Goal: Task Accomplishment & Management: Complete application form

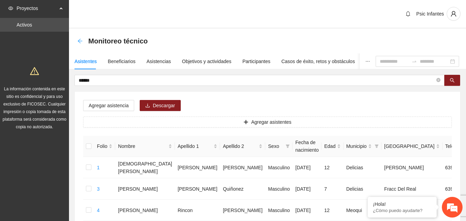
click at [79, 42] on icon "arrow-left" at bounding box center [80, 41] width 6 height 6
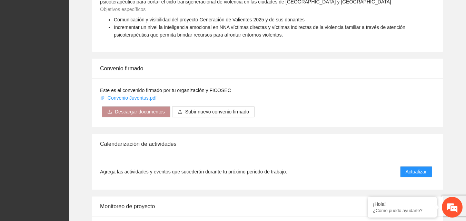
scroll to position [482, 0]
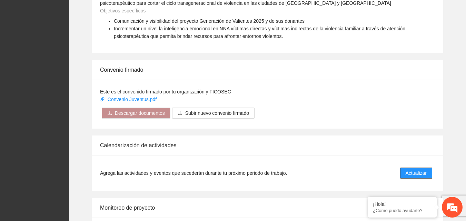
drag, startPoint x: 416, startPoint y: 171, endPoint x: 420, endPoint y: 172, distance: 3.5
click at [418, 171] on span "Actualizar" at bounding box center [415, 173] width 21 height 8
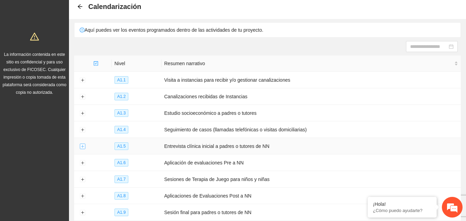
click at [83, 144] on button "Expand row" at bounding box center [83, 147] width 6 height 6
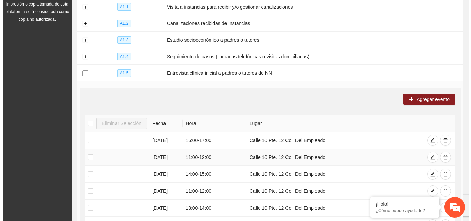
scroll to position [103, 0]
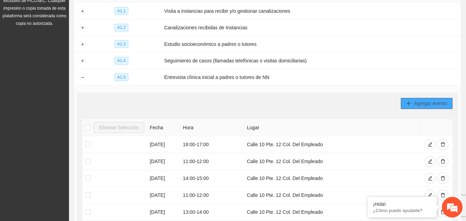
click at [429, 105] on span "Agregar evento" at bounding box center [429, 104] width 33 height 8
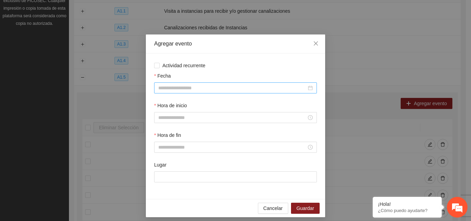
click at [204, 86] on input "Fecha" at bounding box center [232, 88] width 148 height 8
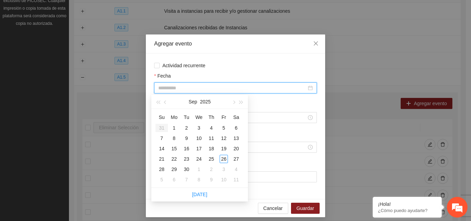
drag, startPoint x: 222, startPoint y: 157, endPoint x: 264, endPoint y: 188, distance: 52.2
click at [246, 177] on div "Su Mo Tu We Th Fr Sa 31 1 2 3 4 5 6 7 8 9 10 11 12 13 14 15 16 17 18 19 20 21 2…" at bounding box center [199, 148] width 96 height 79
type input "**********"
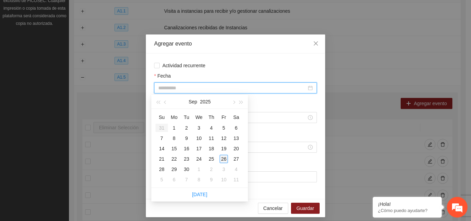
click at [224, 160] on div "26" at bounding box center [223, 159] width 8 height 8
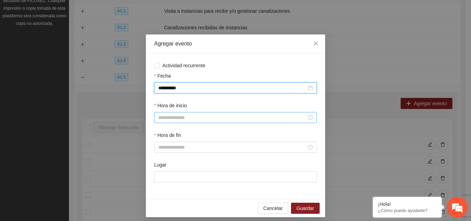
click at [195, 119] on input "Hora de inicio" at bounding box center [232, 118] width 148 height 8
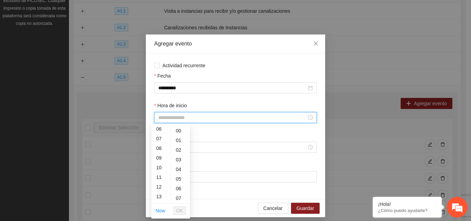
scroll to position [69, 0]
click at [159, 189] on div "13" at bounding box center [160, 187] width 19 height 10
type input "*****"
click at [179, 205] on li "OK" at bounding box center [179, 211] width 12 height 12
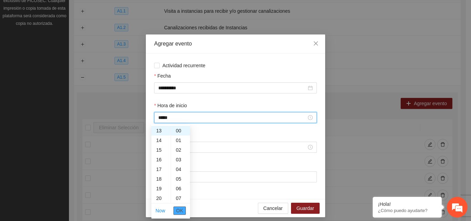
click at [183, 211] on button "OK" at bounding box center [179, 210] width 12 height 8
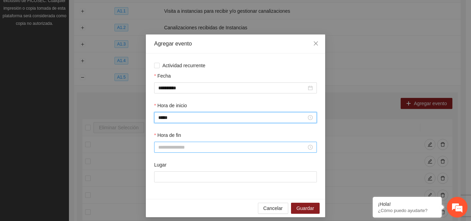
click at [191, 149] on input "Hora de fin" at bounding box center [232, 147] width 148 height 8
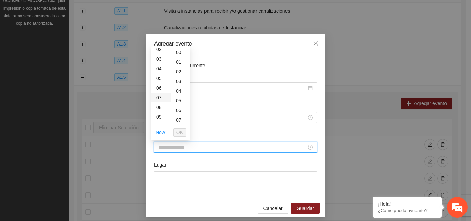
scroll to position [69, 0]
click at [160, 116] on div "14" at bounding box center [160, 119] width 19 height 10
type input "*****"
click at [183, 176] on input "Lugar" at bounding box center [235, 176] width 163 height 11
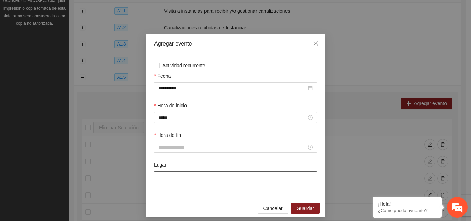
type input "**********"
click at [303, 212] on button "Guardar" at bounding box center [305, 208] width 29 height 11
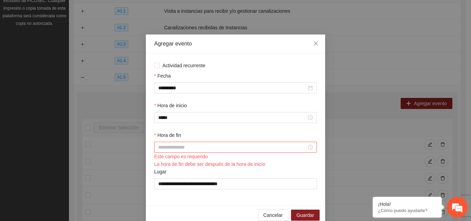
click at [183, 149] on input "Hora de fin" at bounding box center [232, 147] width 148 height 8
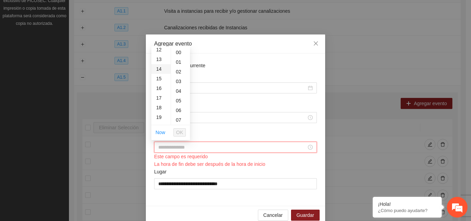
click at [162, 68] on div "14" at bounding box center [160, 69] width 19 height 10
type input "*****"
click at [176, 130] on button "OK" at bounding box center [179, 132] width 12 height 8
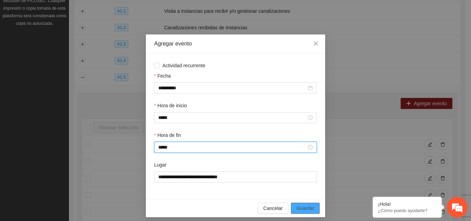
click at [306, 210] on span "Guardar" at bounding box center [305, 208] width 18 height 8
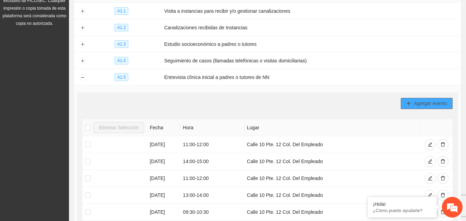
click at [418, 100] on span "Agregar evento" at bounding box center [429, 104] width 33 height 8
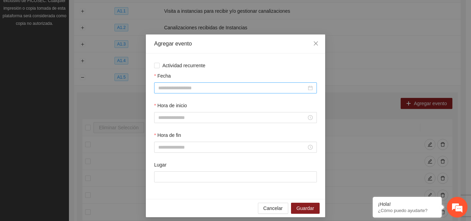
click at [171, 83] on div at bounding box center [235, 87] width 163 height 11
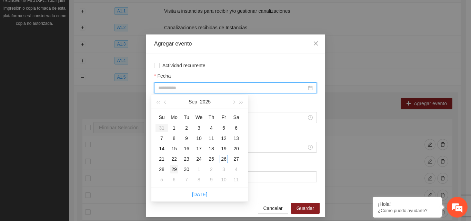
type input "**********"
click at [175, 171] on div "29" at bounding box center [174, 169] width 8 height 8
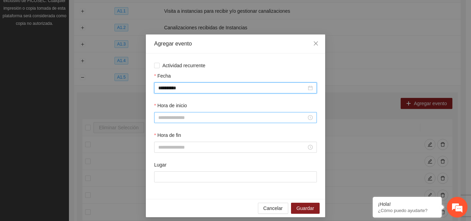
click at [184, 120] on input "Hora de inicio" at bounding box center [232, 118] width 148 height 8
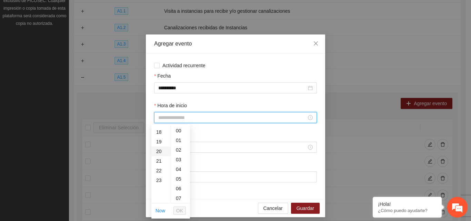
scroll to position [138, 0]
click at [160, 158] on div "17" at bounding box center [160, 157] width 19 height 10
type input "*****"
click at [183, 213] on button "OK" at bounding box center [179, 210] width 12 height 8
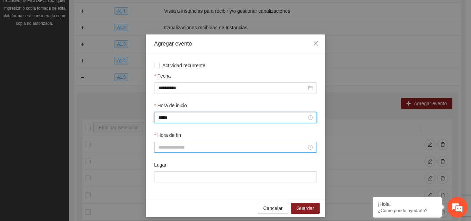
click at [164, 147] on input "Hora de fin" at bounding box center [232, 147] width 148 height 8
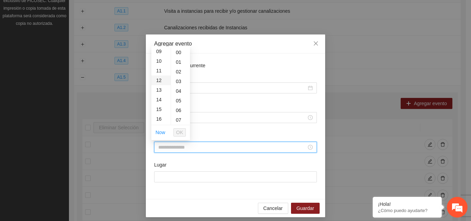
scroll to position [138, 0]
click at [160, 86] on div "18" at bounding box center [160, 88] width 19 height 10
type input "*****"
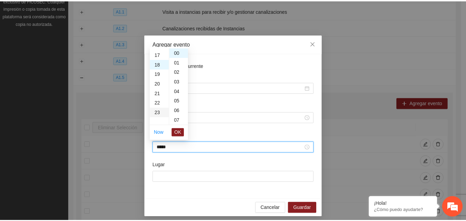
scroll to position [174, 0]
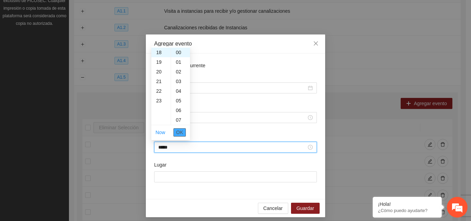
click at [178, 133] on span "OK" at bounding box center [179, 133] width 7 height 8
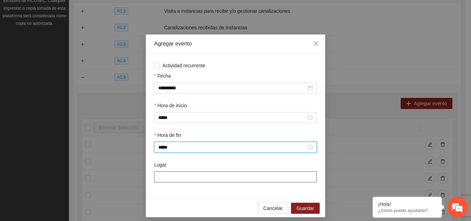
drag, startPoint x: 180, startPoint y: 176, endPoint x: 194, endPoint y: 175, distance: 13.8
click at [180, 176] on input "Lugar" at bounding box center [235, 176] width 163 height 11
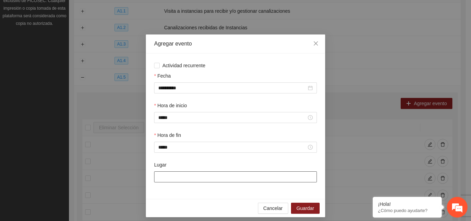
type input "**********"
click at [308, 214] on div "Cancelar Guardar" at bounding box center [235, 208] width 179 height 18
click at [305, 209] on span "Guardar" at bounding box center [305, 208] width 18 height 8
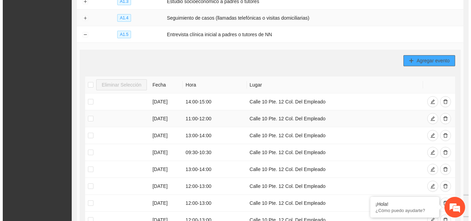
scroll to position [138, 0]
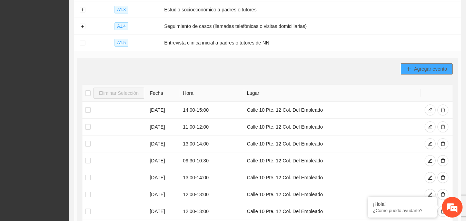
click at [418, 68] on span "Agregar evento" at bounding box center [429, 69] width 33 height 8
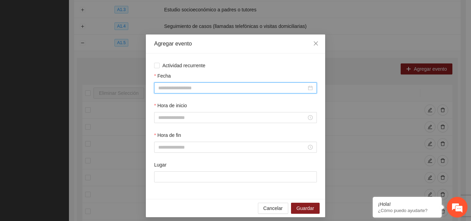
click at [181, 89] on input "Fecha" at bounding box center [232, 88] width 148 height 8
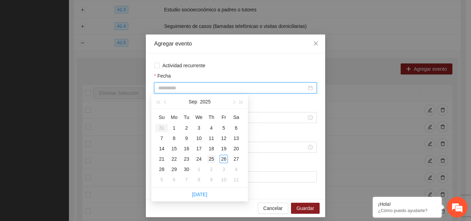
type input "**********"
click at [212, 158] on div "25" at bounding box center [211, 159] width 8 height 8
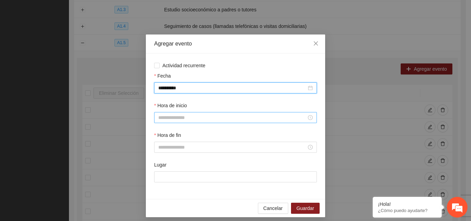
click at [181, 115] on input "Hora de inicio" at bounding box center [232, 118] width 148 height 8
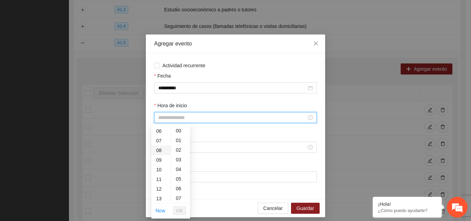
scroll to position [69, 0]
click at [157, 166] on div "11" at bounding box center [160, 168] width 19 height 10
type input "*****"
click at [182, 214] on span "OK" at bounding box center [179, 211] width 7 height 8
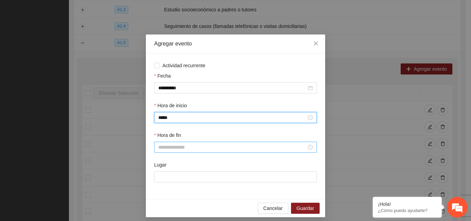
click at [184, 146] on input "Hora de fin" at bounding box center [232, 147] width 148 height 8
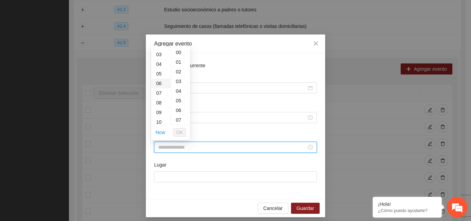
scroll to position [69, 0]
click at [157, 100] on div "12" at bounding box center [160, 99] width 19 height 10
type input "*****"
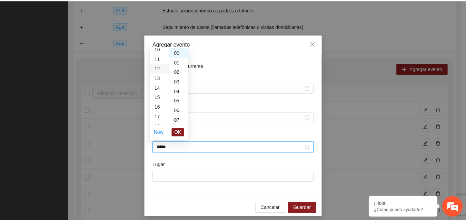
scroll to position [116, 0]
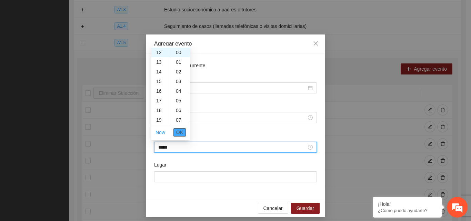
click at [176, 132] on span "OK" at bounding box center [179, 133] width 7 height 8
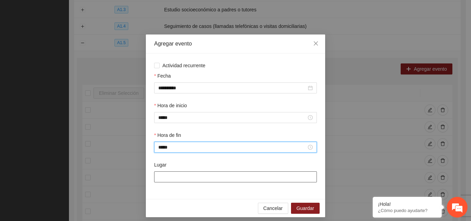
drag, startPoint x: 170, startPoint y: 177, endPoint x: 174, endPoint y: 176, distance: 4.4
click at [170, 177] on input "Lugar" at bounding box center [235, 176] width 163 height 11
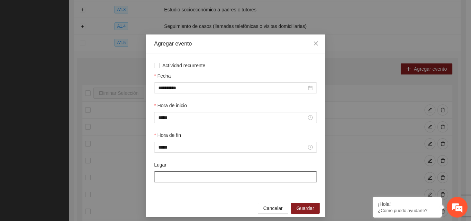
type input "**********"
click at [300, 208] on span "Guardar" at bounding box center [305, 208] width 18 height 8
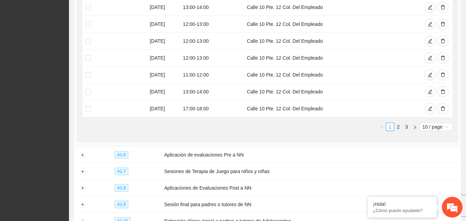
scroll to position [310, 0]
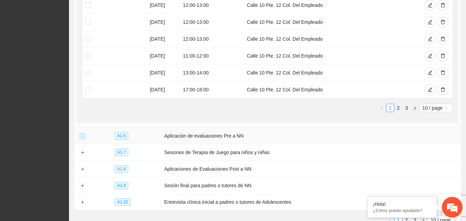
click at [83, 135] on button "Expand row" at bounding box center [83, 136] width 6 height 6
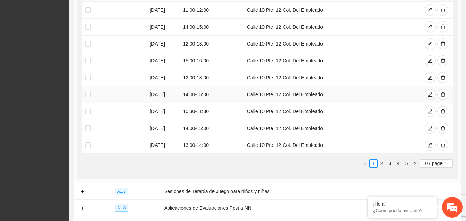
scroll to position [462, 0]
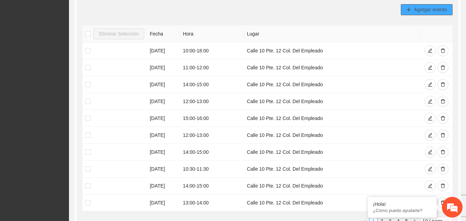
click at [426, 12] on button "Agregar evento" at bounding box center [426, 9] width 52 height 11
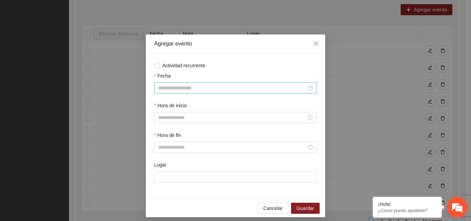
click at [181, 89] on input "Fecha" at bounding box center [232, 88] width 148 height 8
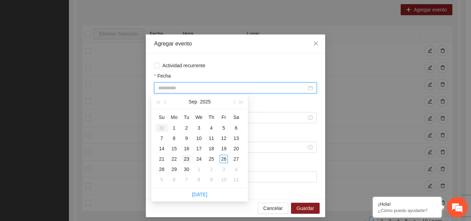
type input "**********"
click at [186, 158] on div "23" at bounding box center [186, 159] width 8 height 8
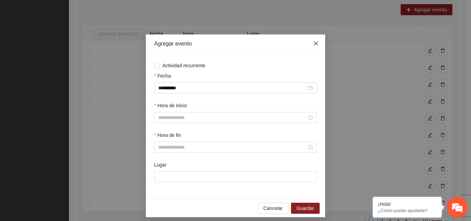
click at [313, 42] on icon "close" at bounding box center [316, 44] width 6 height 6
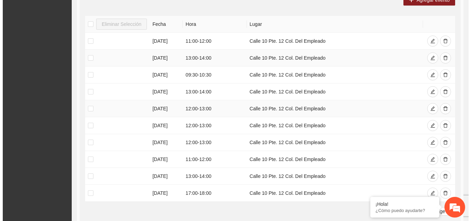
scroll to position [241, 0]
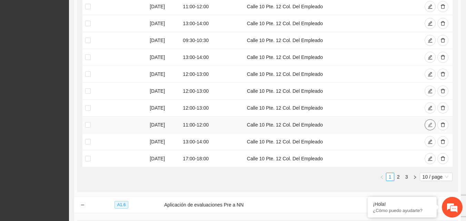
click at [428, 125] on icon "edit" at bounding box center [430, 125] width 4 height 4
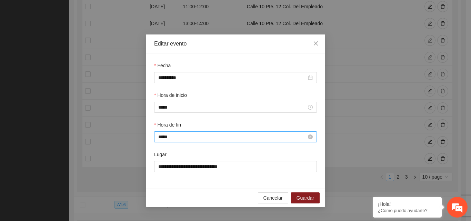
click at [178, 136] on input "*****" at bounding box center [232, 137] width 148 height 8
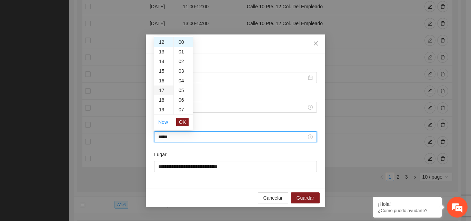
scroll to position [150, 0]
click at [160, 38] on div "15" at bounding box center [163, 37] width 19 height 10
type input "*****"
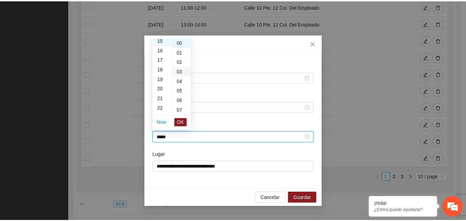
scroll to position [145, 0]
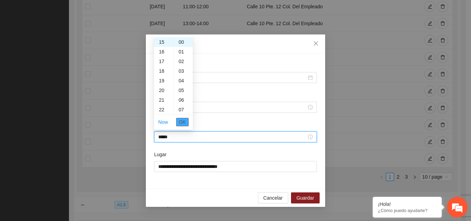
click at [182, 124] on span "OK" at bounding box center [182, 122] width 7 height 8
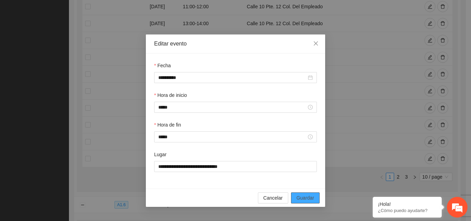
click at [300, 196] on span "Guardar" at bounding box center [305, 198] width 18 height 8
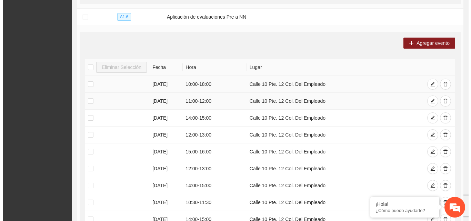
scroll to position [413, 0]
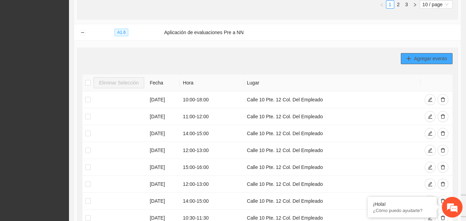
click at [428, 59] on span "Agregar evento" at bounding box center [429, 59] width 33 height 8
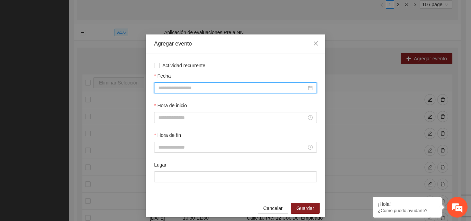
click at [183, 86] on input "Fecha" at bounding box center [232, 88] width 148 height 8
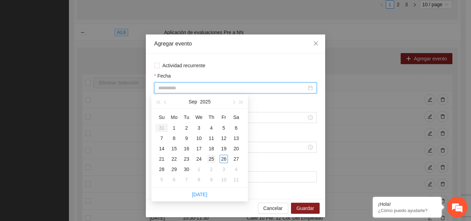
type input "**********"
click at [211, 159] on div "25" at bounding box center [211, 159] width 8 height 8
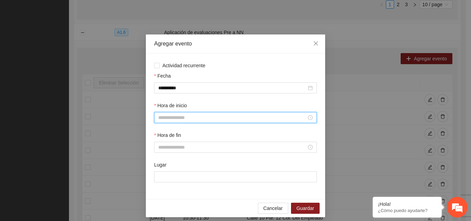
click at [218, 114] on input "Hora de inicio" at bounding box center [232, 118] width 148 height 8
click at [159, 155] on div "13" at bounding box center [160, 153] width 19 height 10
type input "*****"
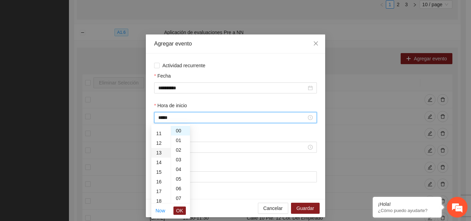
scroll to position [125, 0]
click at [182, 211] on span "OK" at bounding box center [179, 211] width 7 height 8
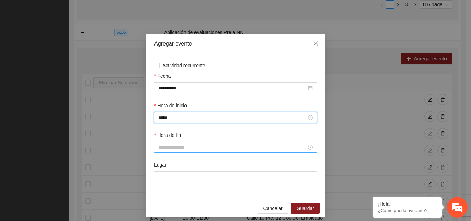
click at [175, 151] on input "Hora de fin" at bounding box center [232, 147] width 148 height 8
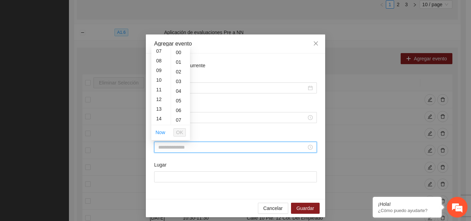
scroll to position [103, 0]
click at [161, 96] on div "15" at bounding box center [160, 94] width 19 height 10
type input "*****"
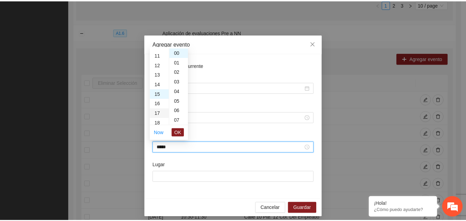
scroll to position [145, 0]
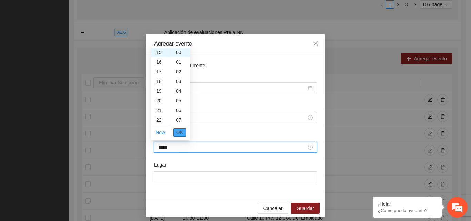
click at [182, 132] on span "OK" at bounding box center [179, 133] width 7 height 8
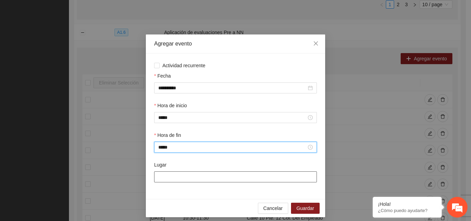
click at [168, 178] on input "Lugar" at bounding box center [235, 176] width 163 height 11
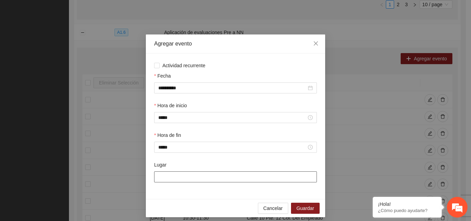
type input "**********"
click at [300, 211] on span "Guardar" at bounding box center [305, 208] width 18 height 8
